Goal: Task Accomplishment & Management: Manage account settings

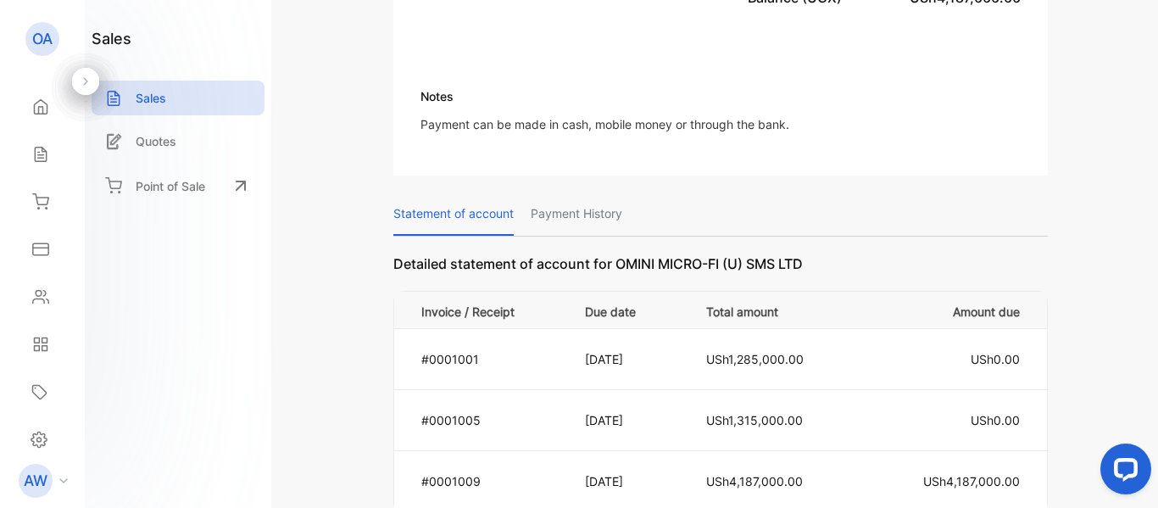
scroll to position [1146, 0]
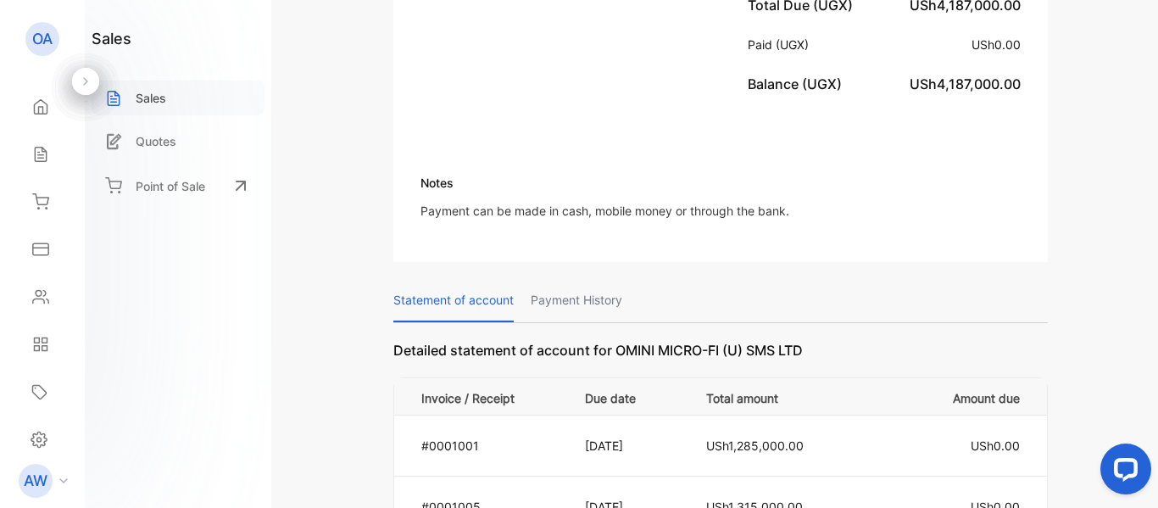
click at [186, 82] on div "Sales" at bounding box center [178, 98] width 173 height 35
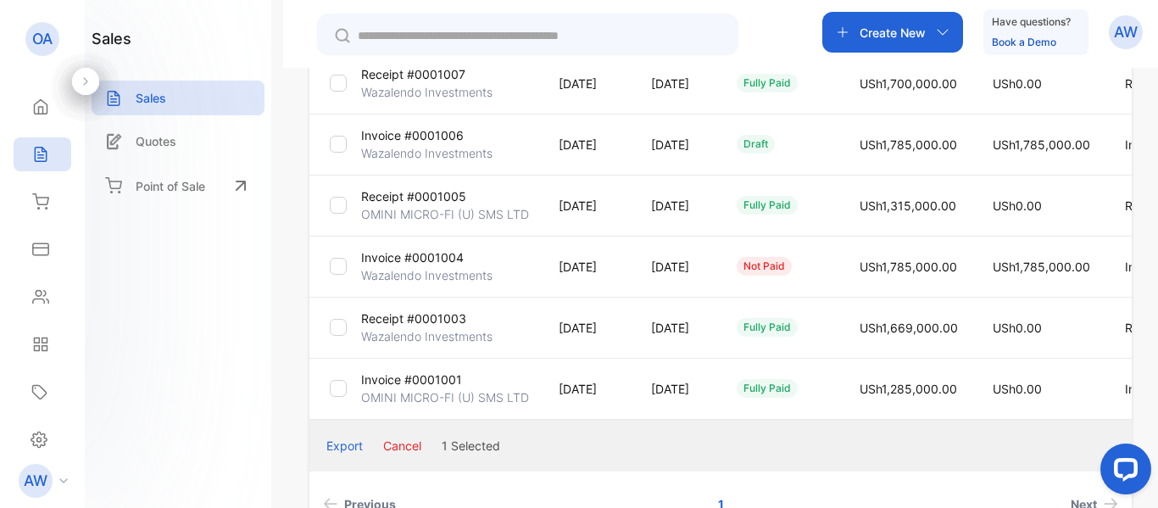
scroll to position [505, 0]
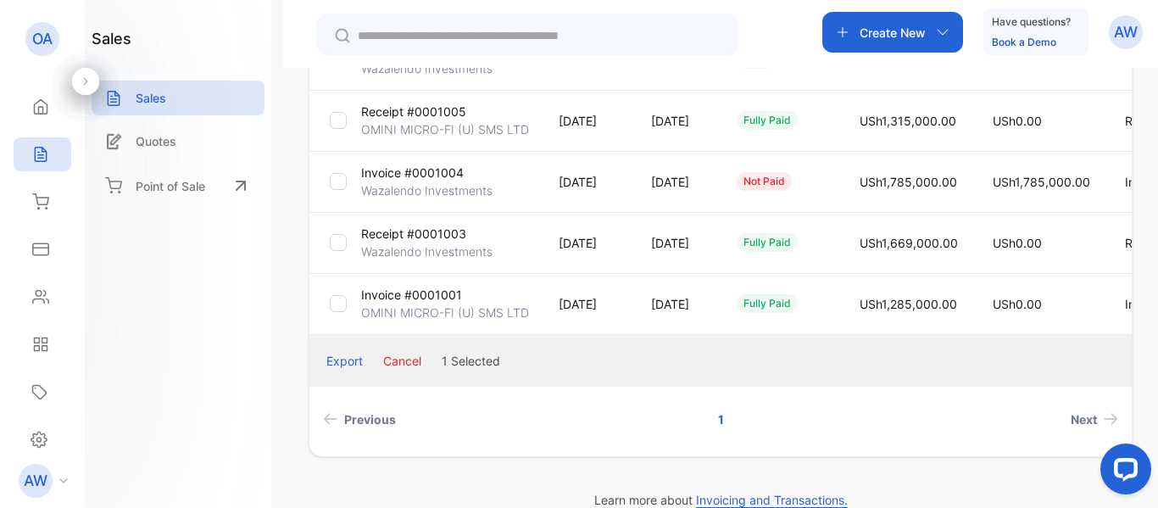
click at [429, 177] on p "Invoice #0001004" at bounding box center [412, 173] width 103 height 18
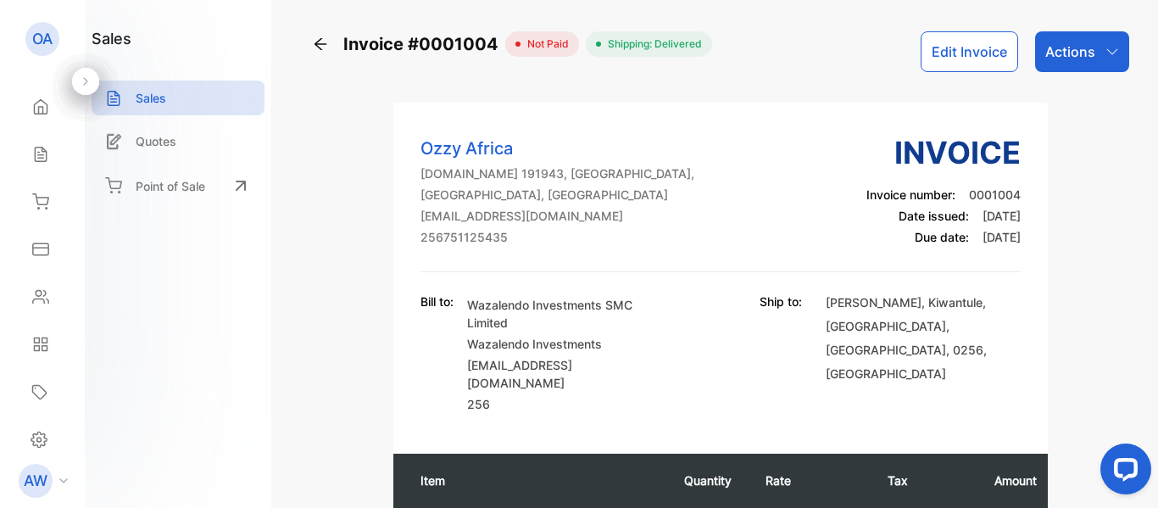
click at [1114, 57] on div "Actions" at bounding box center [1082, 51] width 94 height 41
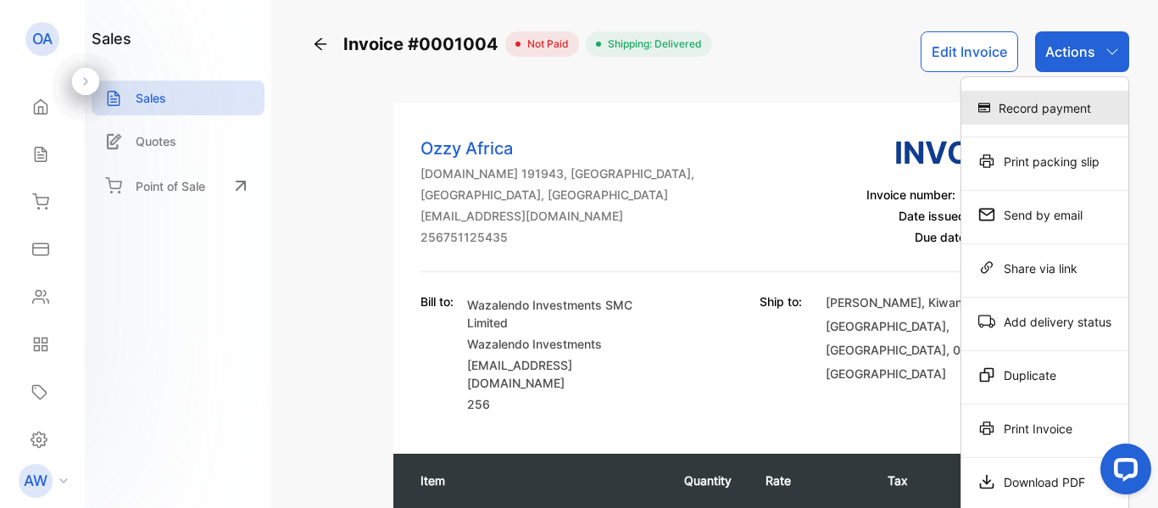
click at [1074, 110] on div "Record payment" at bounding box center [1044, 108] width 167 height 34
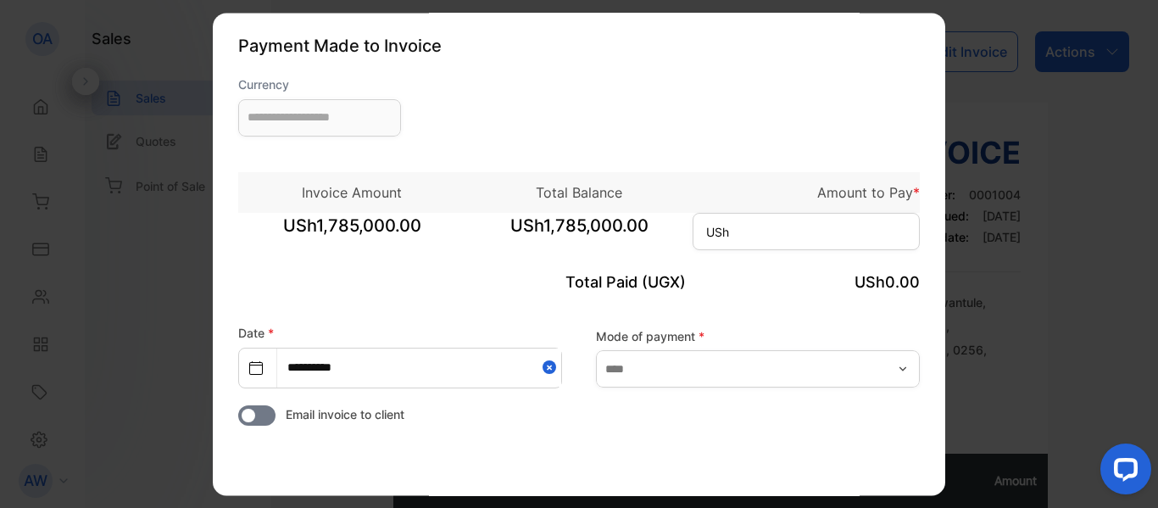
type input "**********"
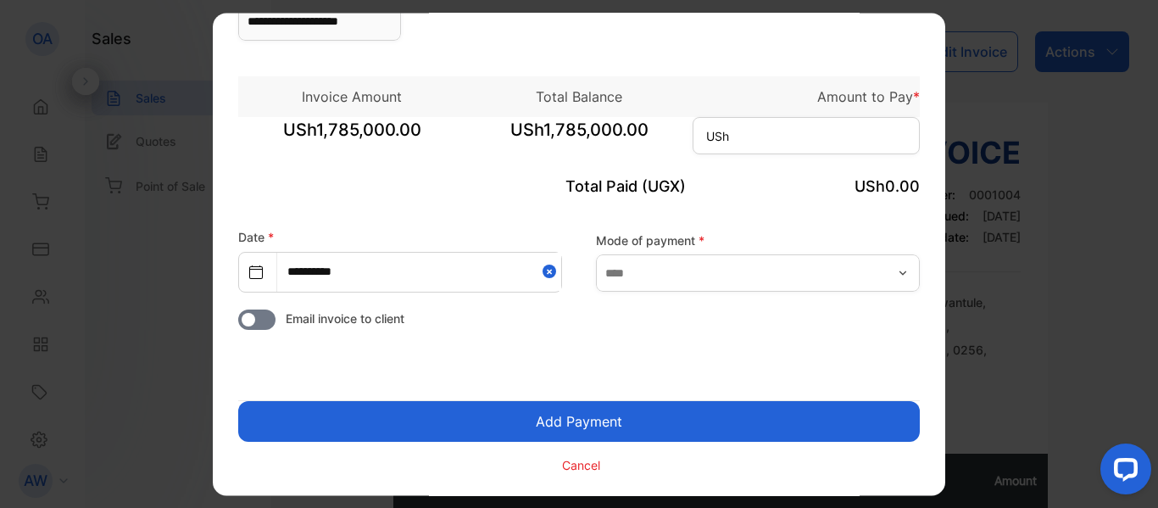
scroll to position [97, 0]
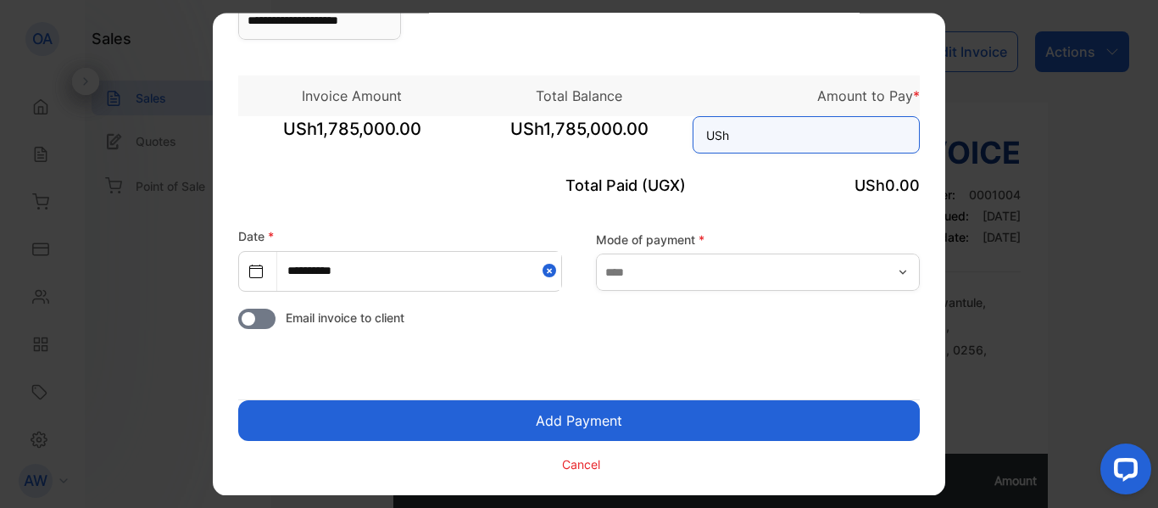
click at [768, 136] on input at bounding box center [805, 134] width 227 height 37
click at [758, 133] on input at bounding box center [805, 134] width 227 height 37
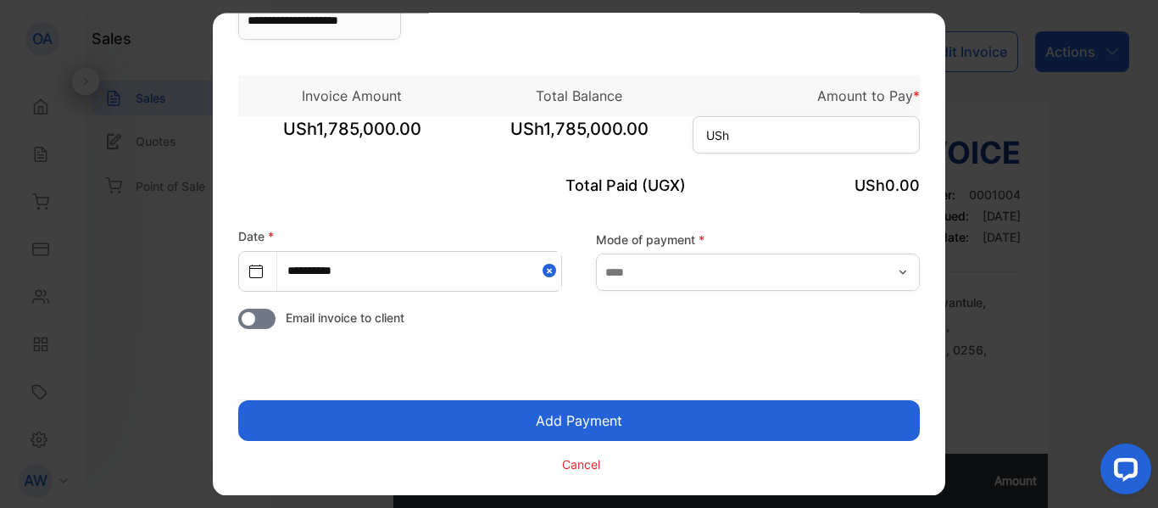
click at [753, 200] on div "Total Paid (UGX) USh0.00" at bounding box center [578, 186] width 681 height 57
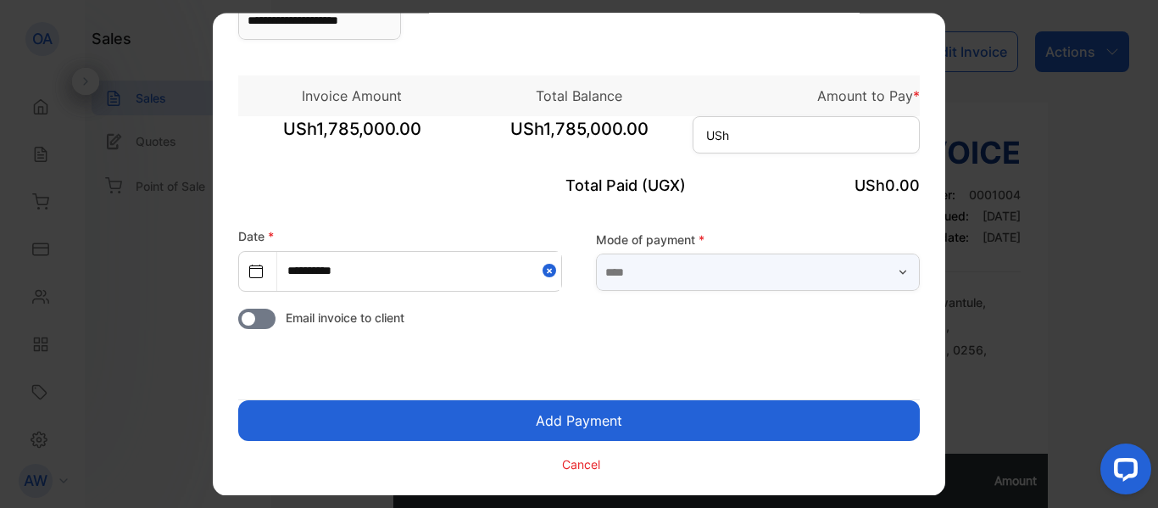
click at [643, 280] on input "text" at bounding box center [758, 271] width 324 height 37
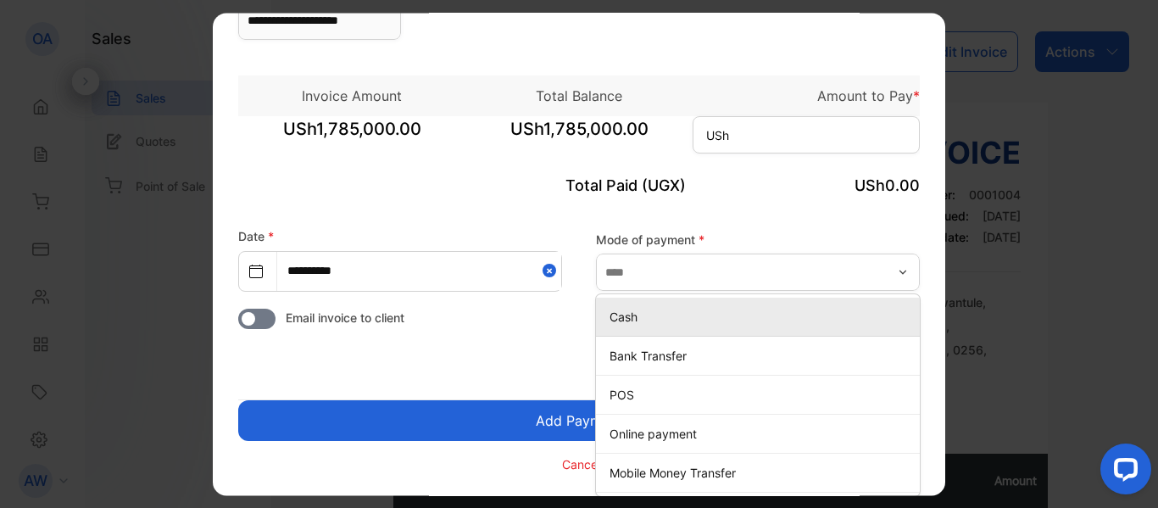
click at [649, 325] on p "Cash" at bounding box center [760, 317] width 303 height 18
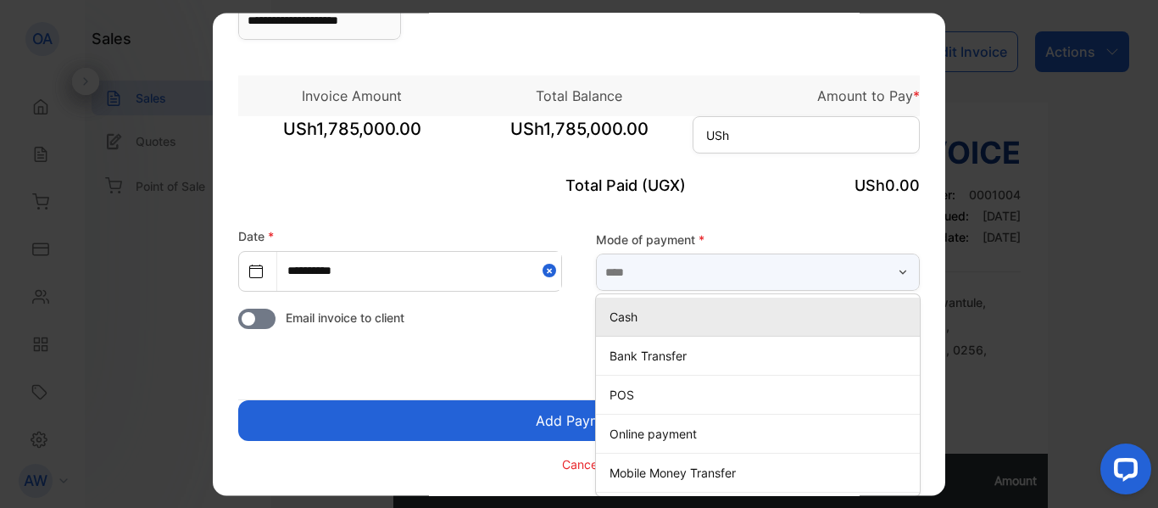
type input "****"
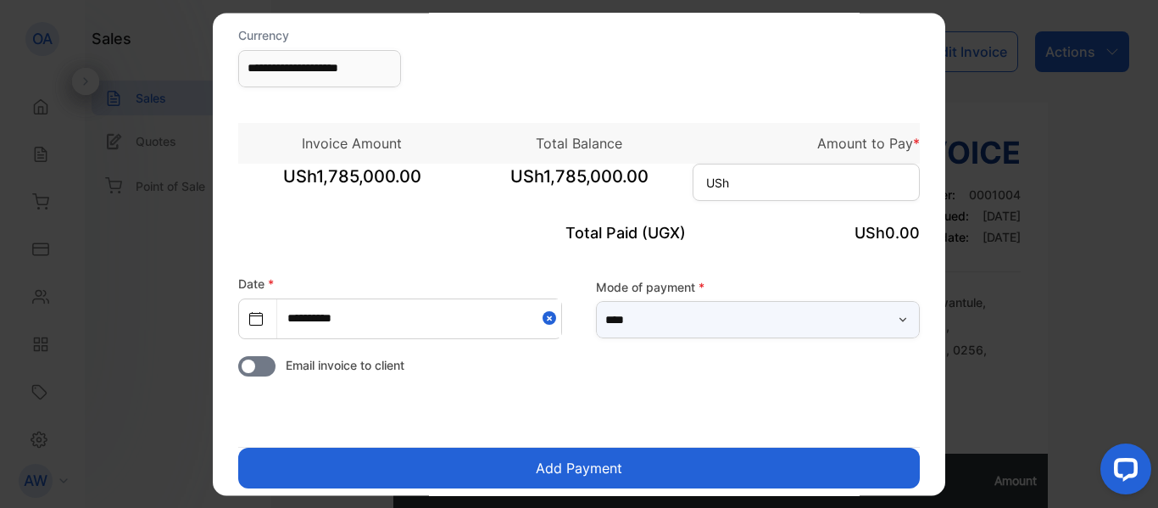
scroll to position [0, 0]
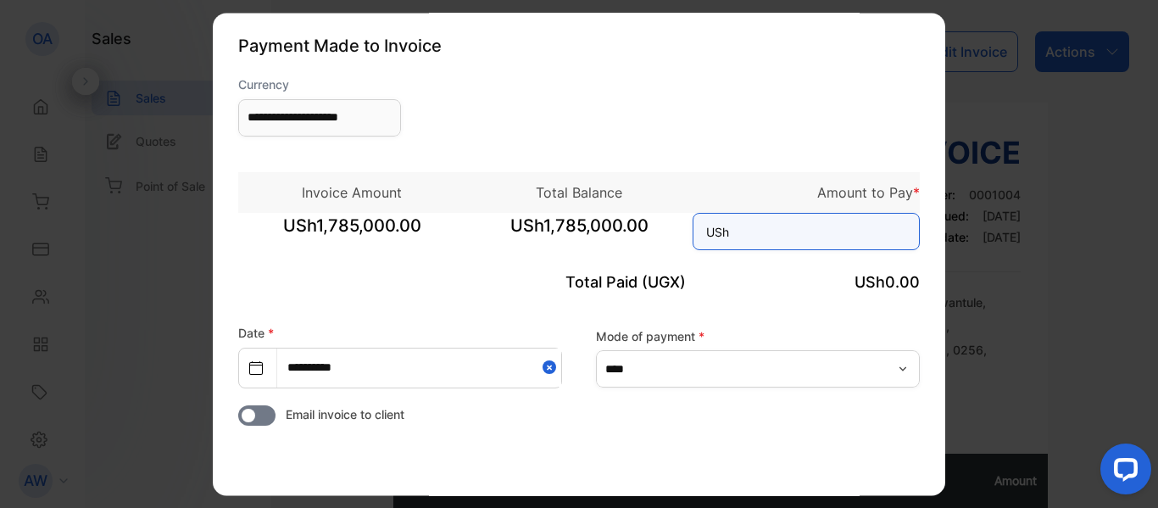
click at [738, 240] on input at bounding box center [805, 231] width 227 height 37
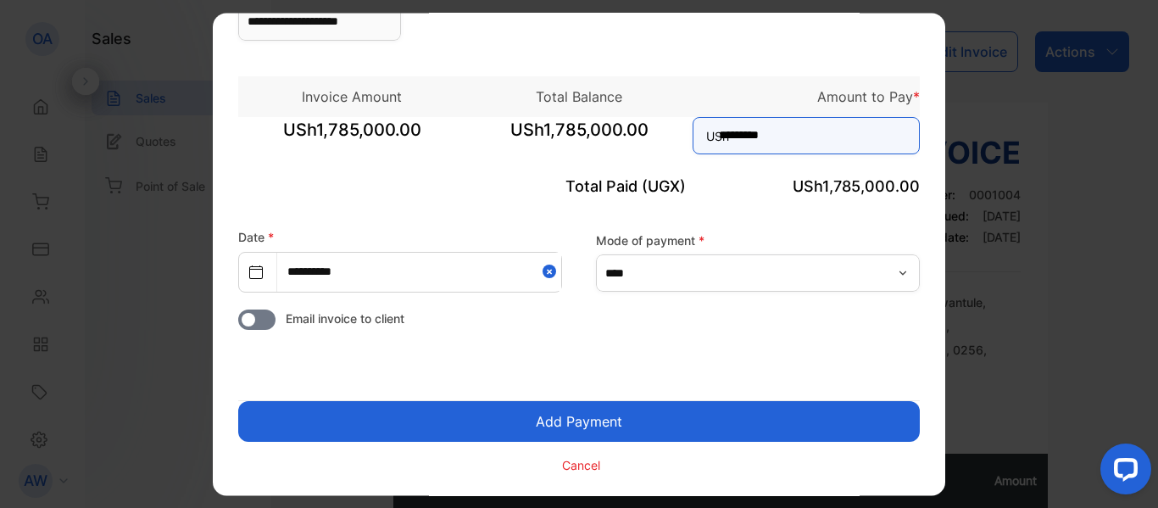
scroll to position [97, 0]
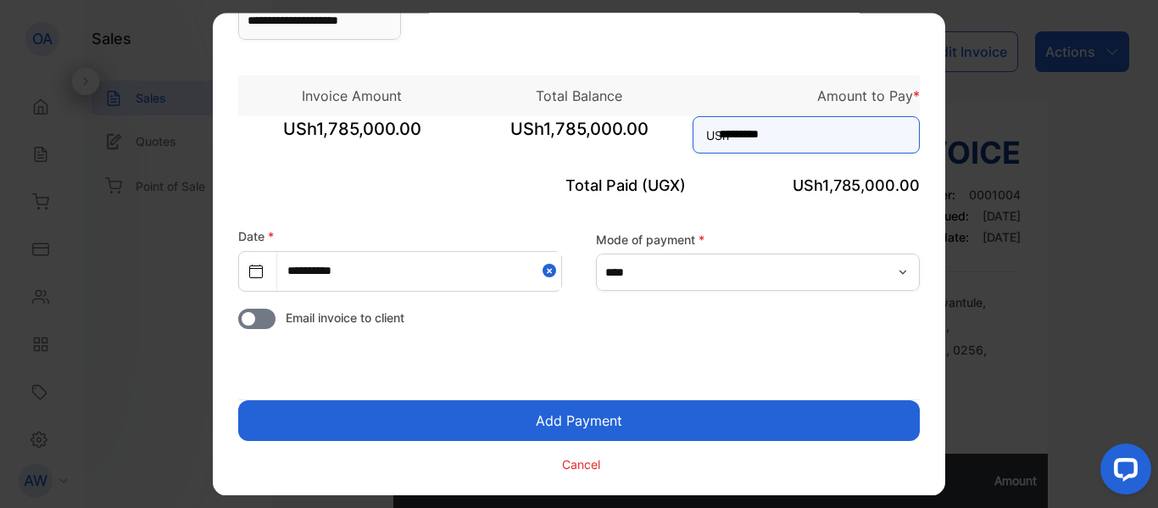
type input "*********"
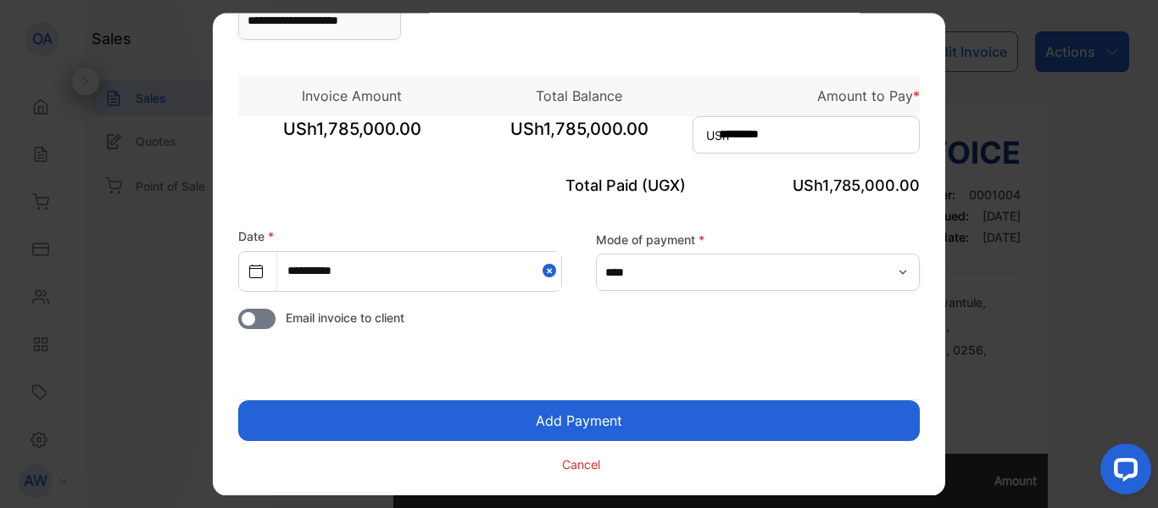
click at [618, 424] on button "Add Payment" at bounding box center [578, 420] width 681 height 41
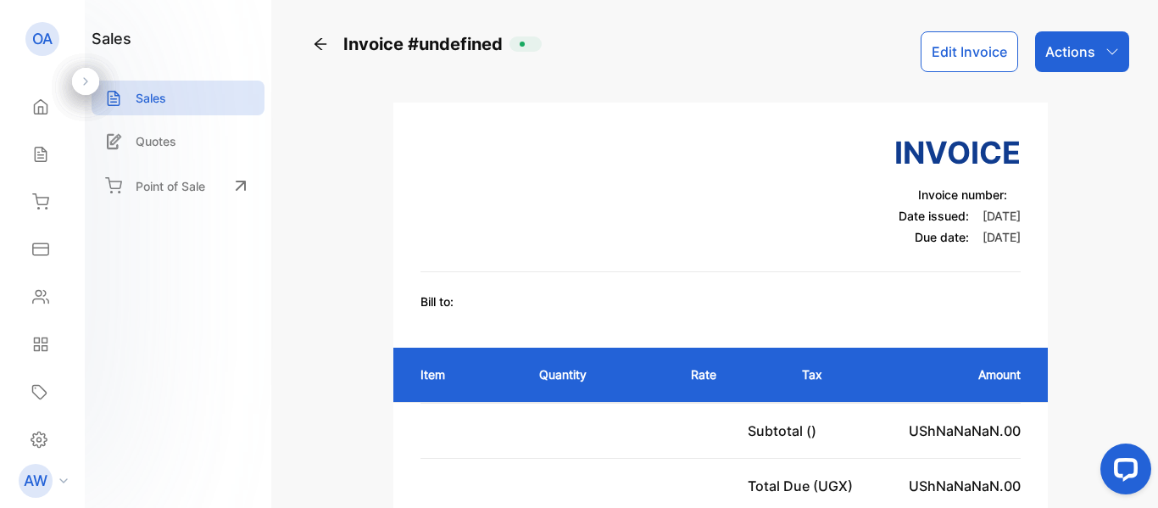
click at [321, 42] on icon at bounding box center [320, 44] width 17 height 17
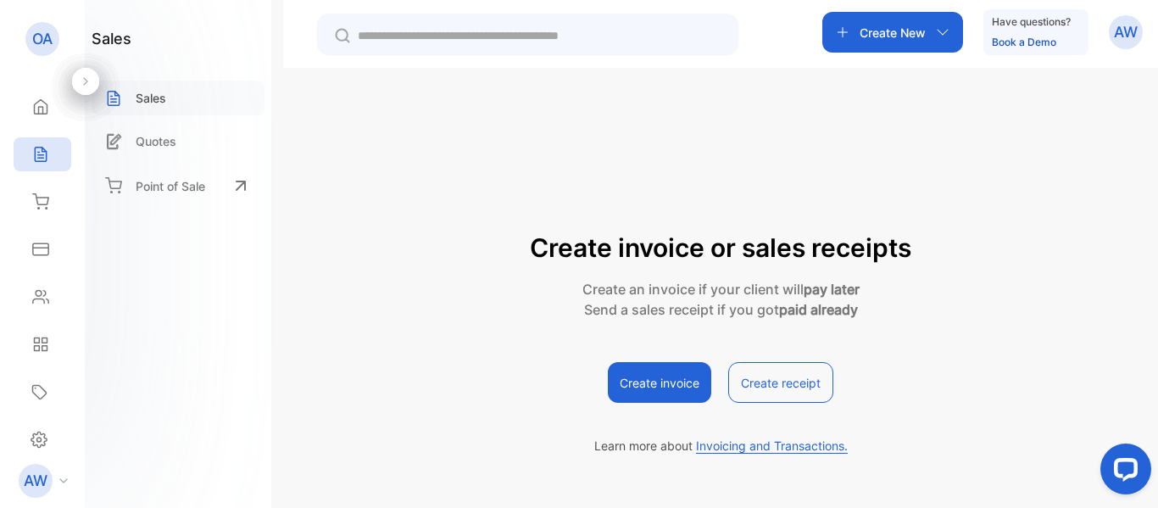
click at [166, 97] on p "Sales" at bounding box center [151, 98] width 31 height 18
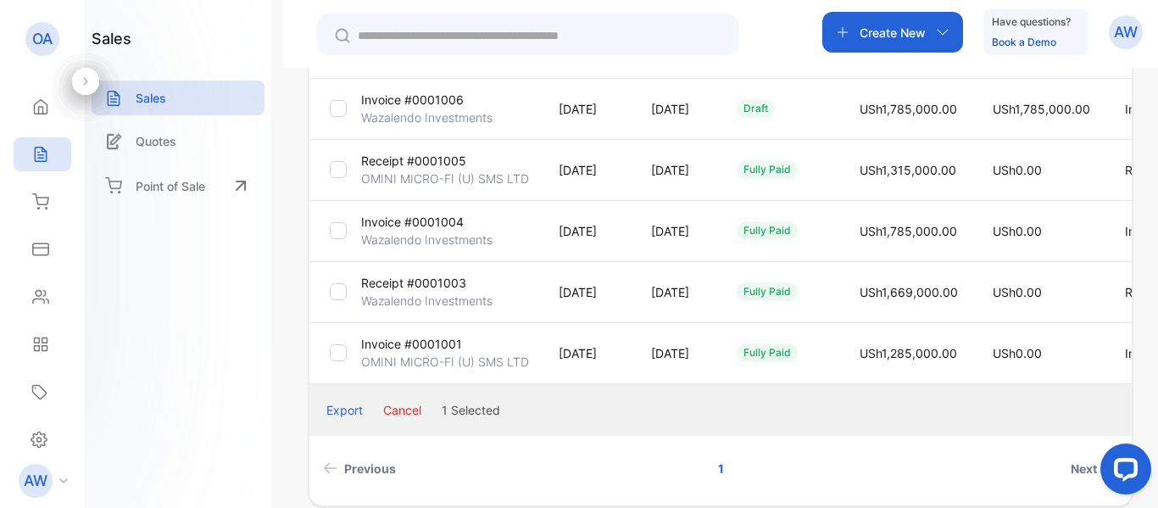
scroll to position [533, 0]
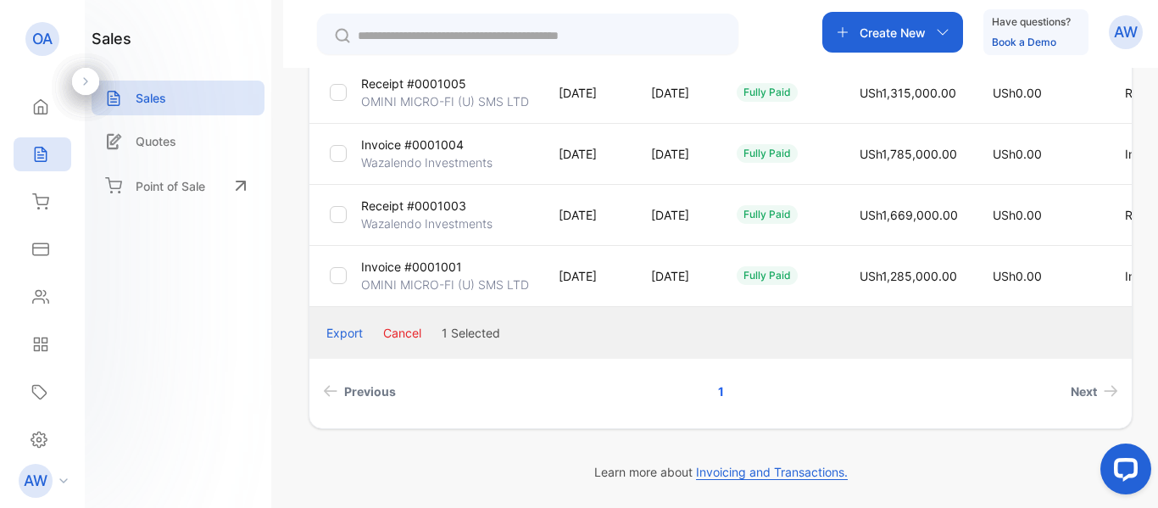
click at [413, 333] on button "Cancel" at bounding box center [402, 333] width 38 height 18
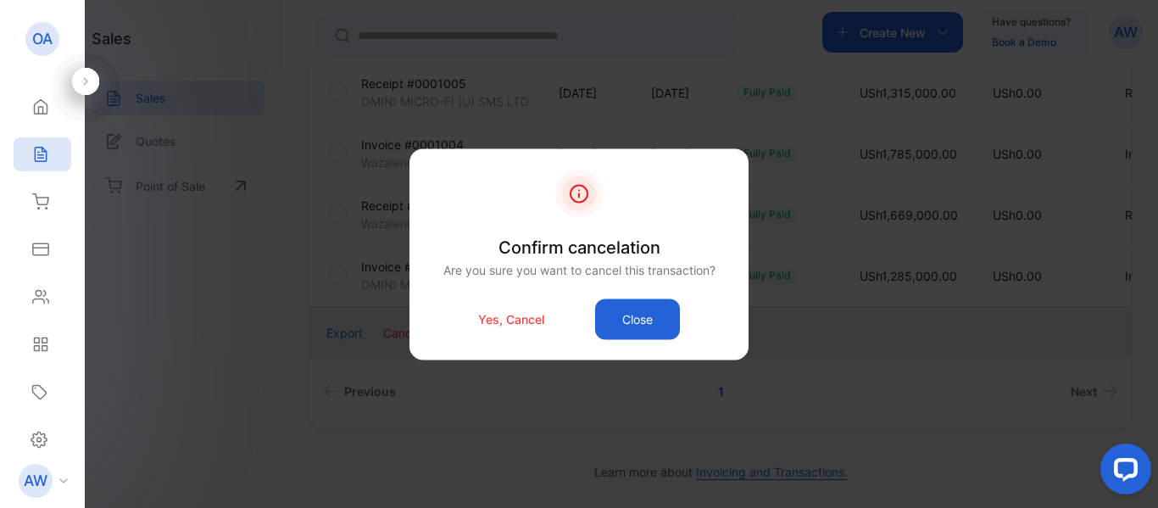
click at [503, 321] on p "Yes, Cancel" at bounding box center [511, 319] width 66 height 18
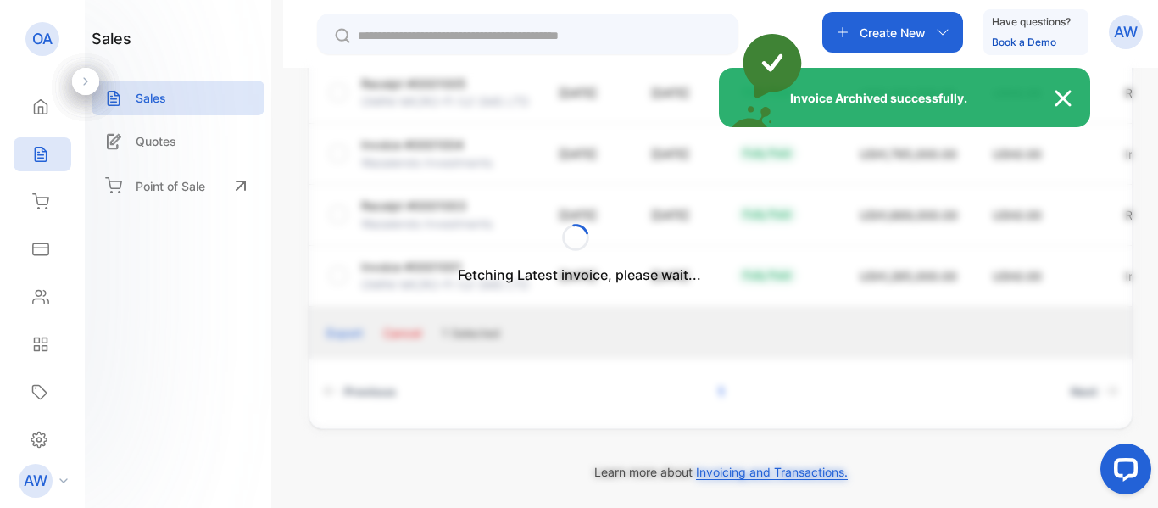
scroll to position [255, 0]
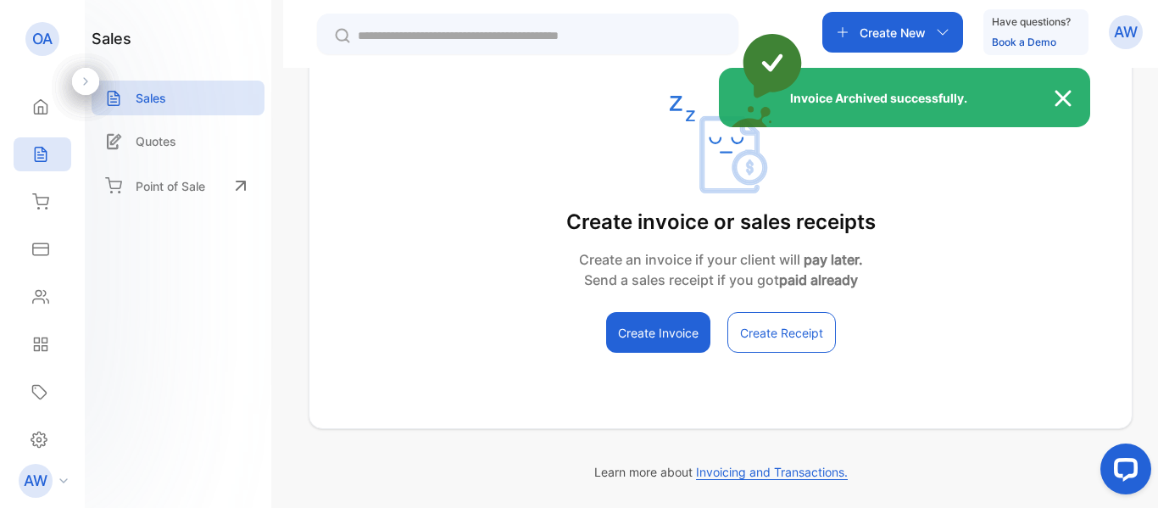
click at [153, 100] on div "Invoice Archived successfully." at bounding box center [579, 254] width 1158 height 508
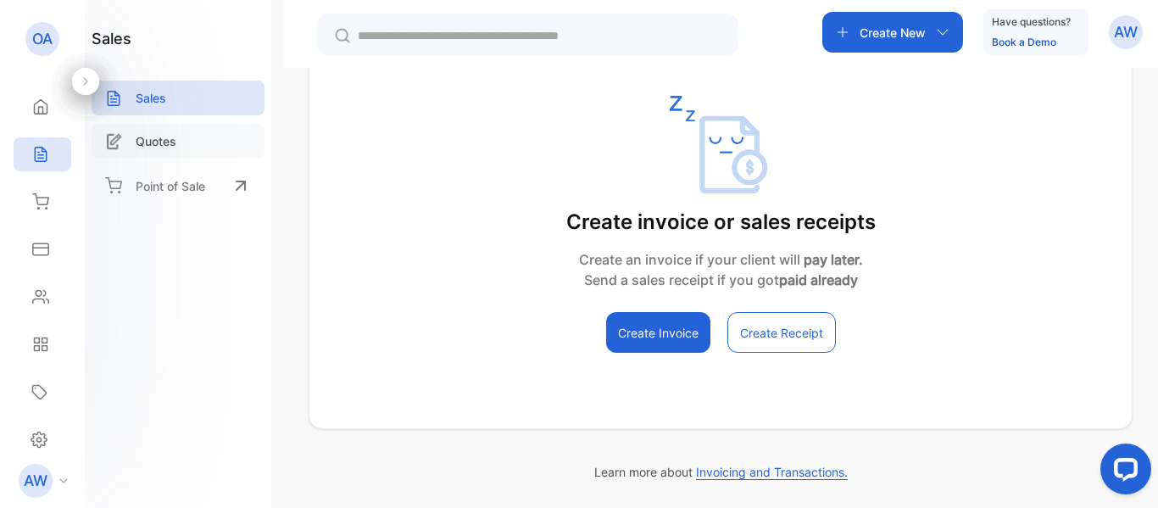
click at [145, 144] on p "Quotes" at bounding box center [156, 141] width 41 height 18
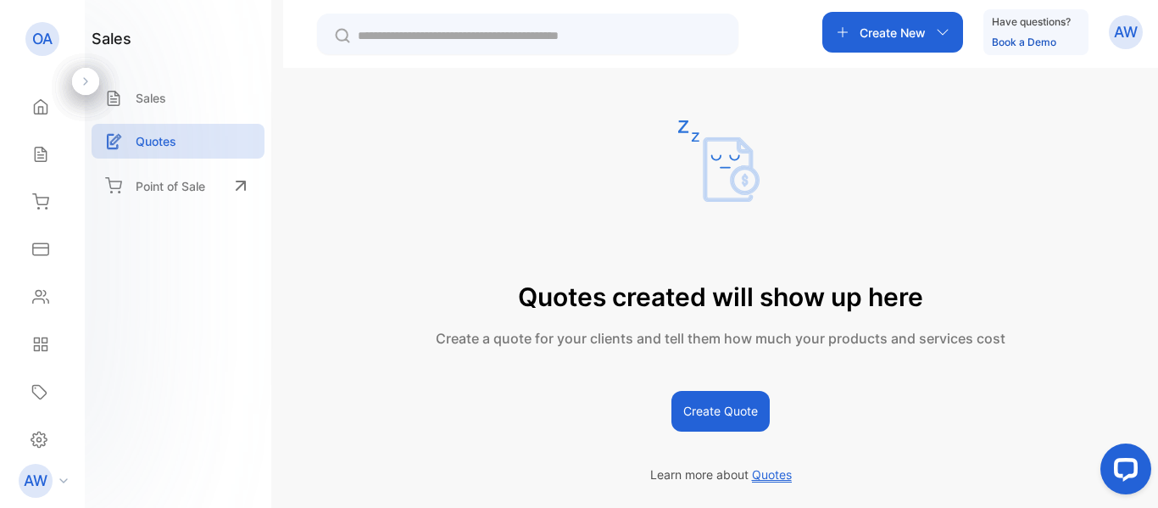
click at [703, 419] on button "Create Quote" at bounding box center [720, 411] width 98 height 41
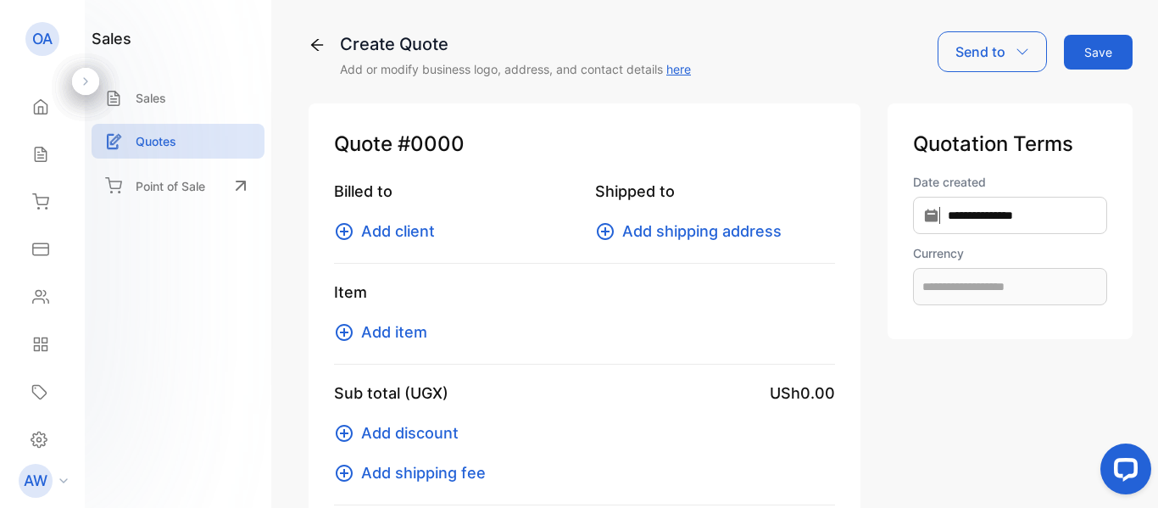
type input "**********"
click at [322, 42] on icon at bounding box center [316, 44] width 17 height 17
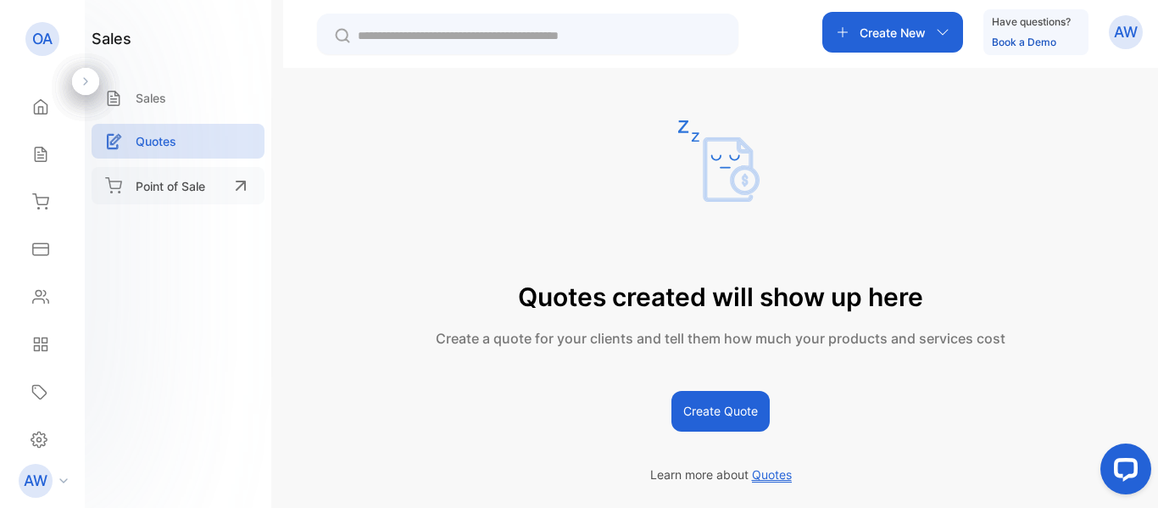
click at [177, 186] on p "Point of Sale" at bounding box center [170, 186] width 69 height 18
click at [31, 108] on div "Home" at bounding box center [38, 106] width 22 height 17
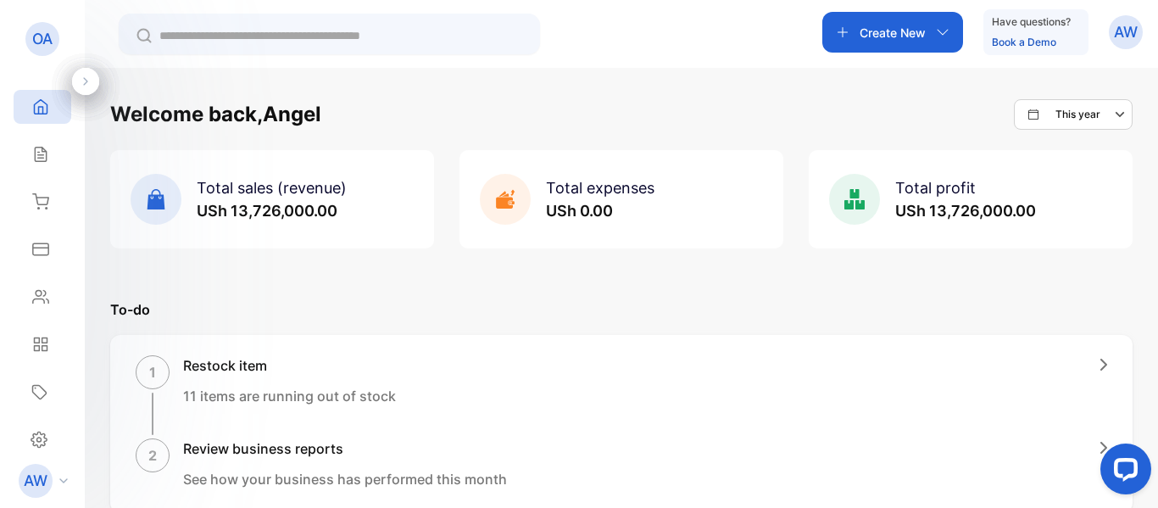
click at [581, 192] on span "Total expenses" at bounding box center [600, 188] width 108 height 18
click at [1117, 42] on p "AW" at bounding box center [1126, 32] width 24 height 22
click at [1047, 143] on span "Logout" at bounding box center [1044, 139] width 47 height 18
